Goal: Task Accomplishment & Management: Use online tool/utility

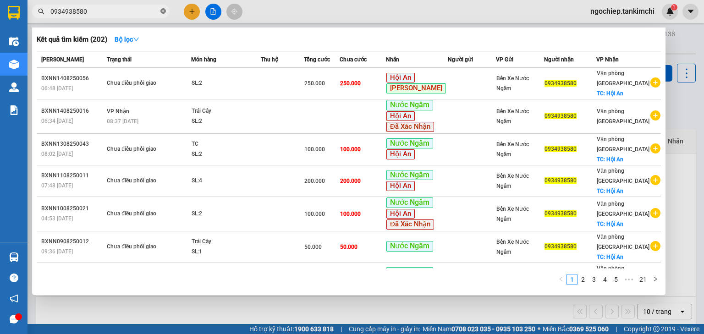
click at [162, 11] on icon "close-circle" at bounding box center [163, 11] width 6 height 6
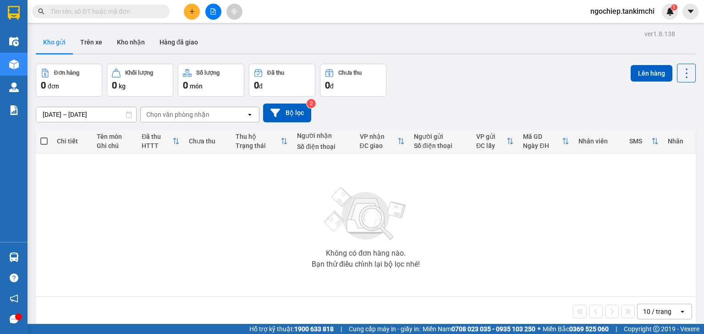
click at [145, 10] on input "text" at bounding box center [104, 11] width 108 height 10
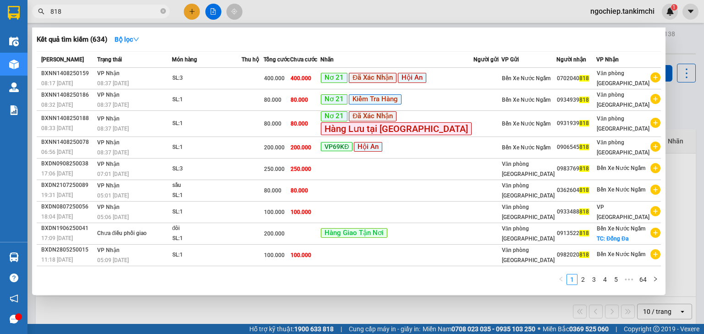
type input "818"
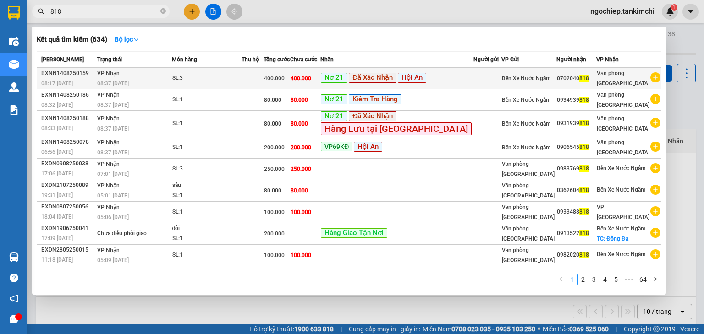
click at [460, 83] on div "Nơ 21 Đã Xác Nhận Hội An" at bounding box center [397, 78] width 152 height 11
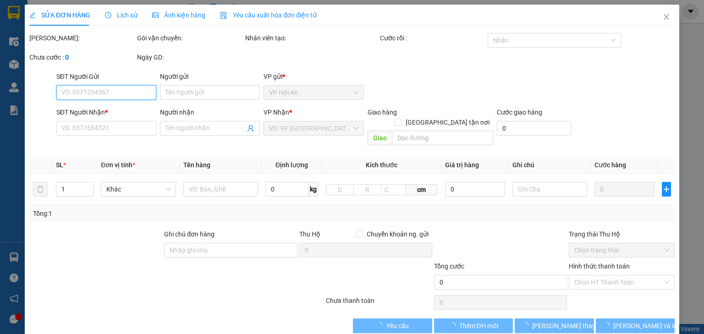
type input "0702040818"
type input "400.000"
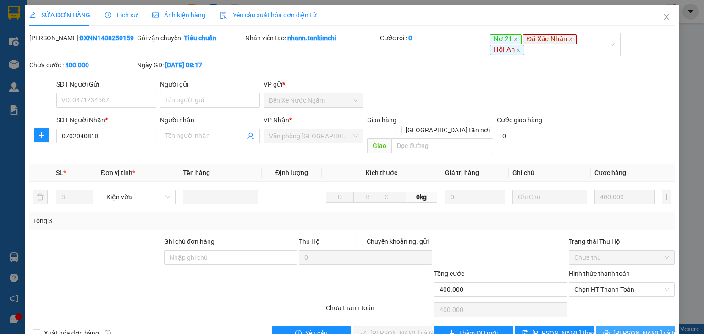
click at [630, 328] on span "[PERSON_NAME] và In" at bounding box center [645, 333] width 64 height 10
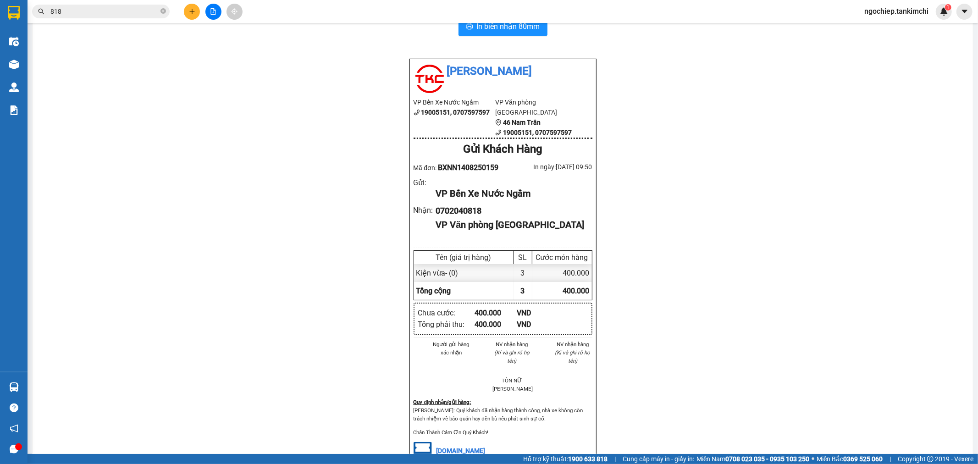
scroll to position [21, 0]
